Goal: Find specific page/section: Find specific page/section

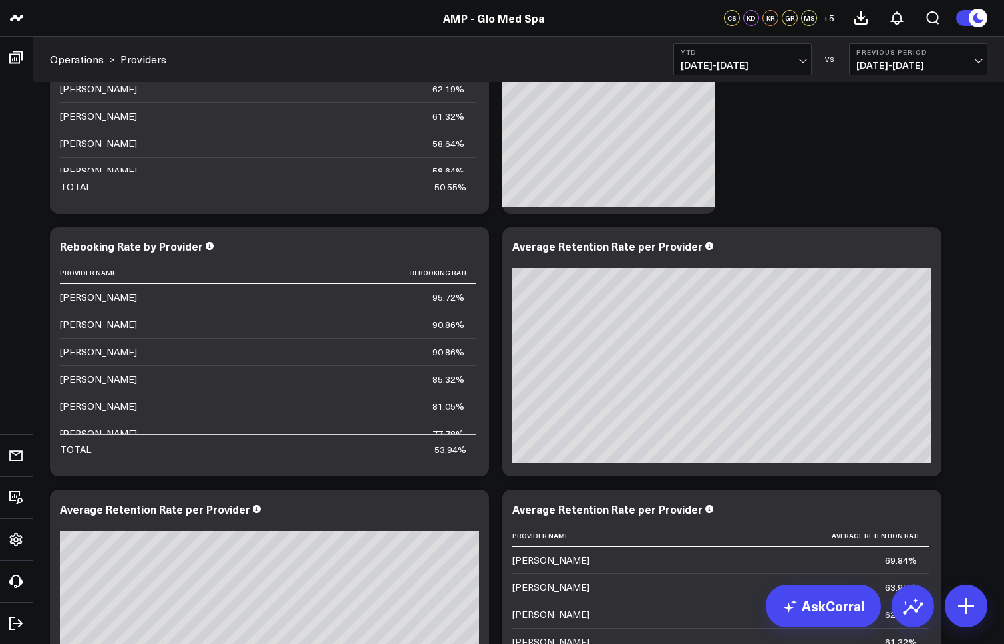
scroll to position [8, 0]
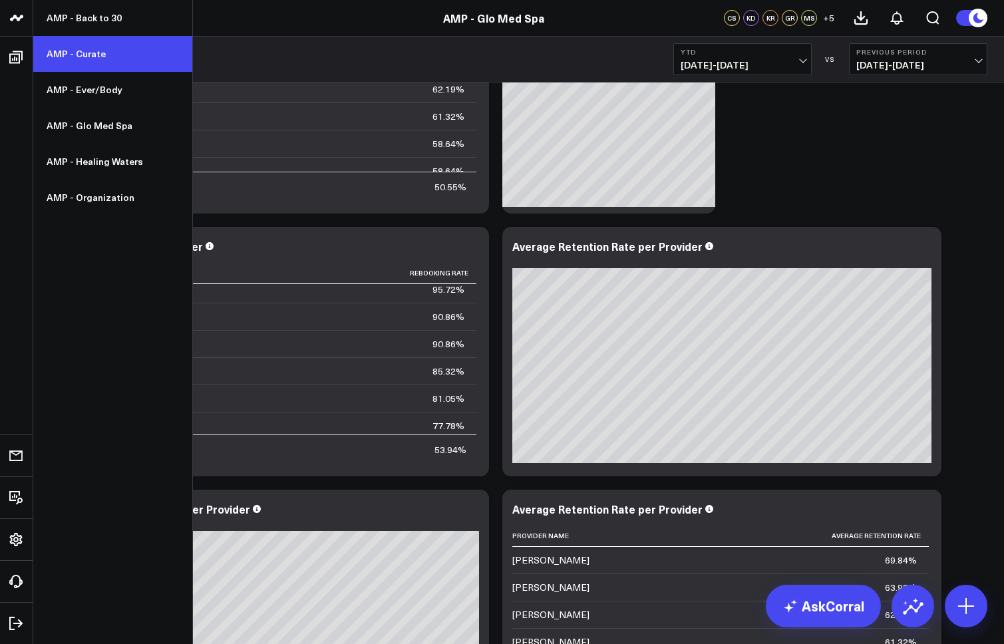
click at [63, 46] on link "AMP - Curate" at bounding box center [112, 54] width 159 height 36
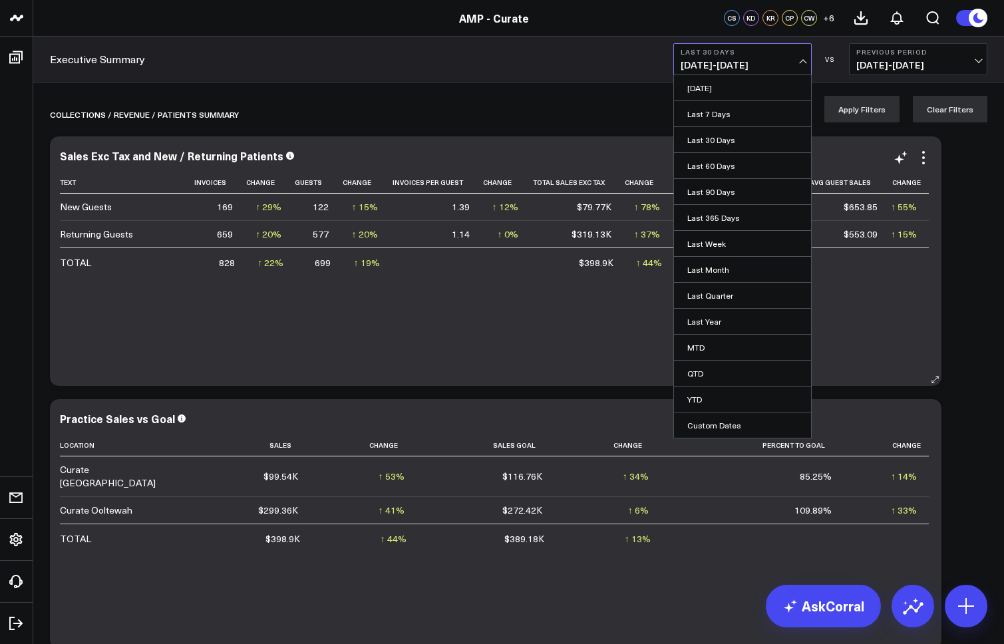
click at [712, 341] on link "MTD" at bounding box center [742, 347] width 137 height 25
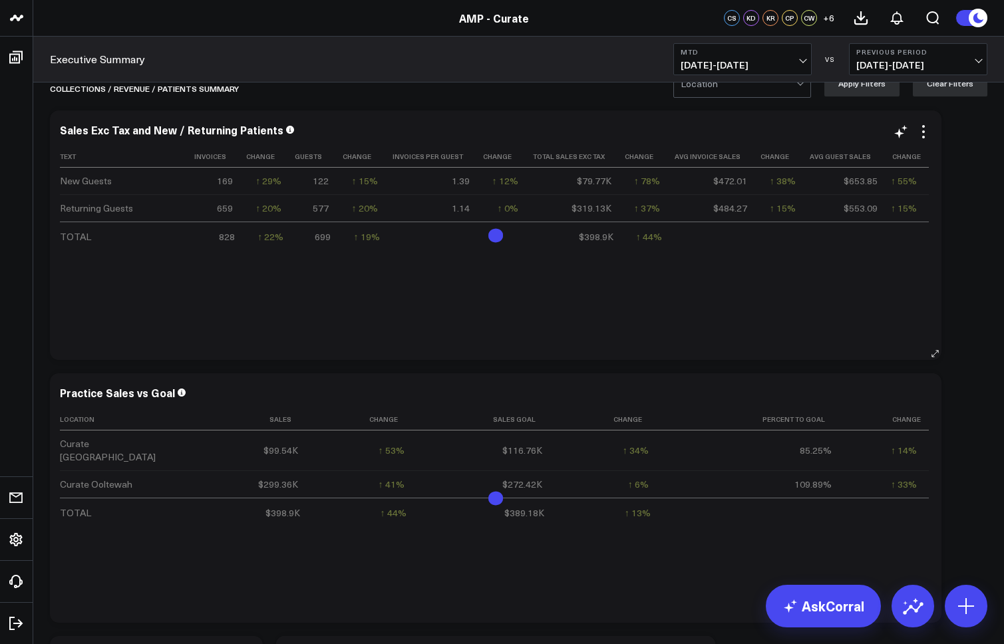
scroll to position [62, 0]
